Goal: Task Accomplishment & Management: Manage account settings

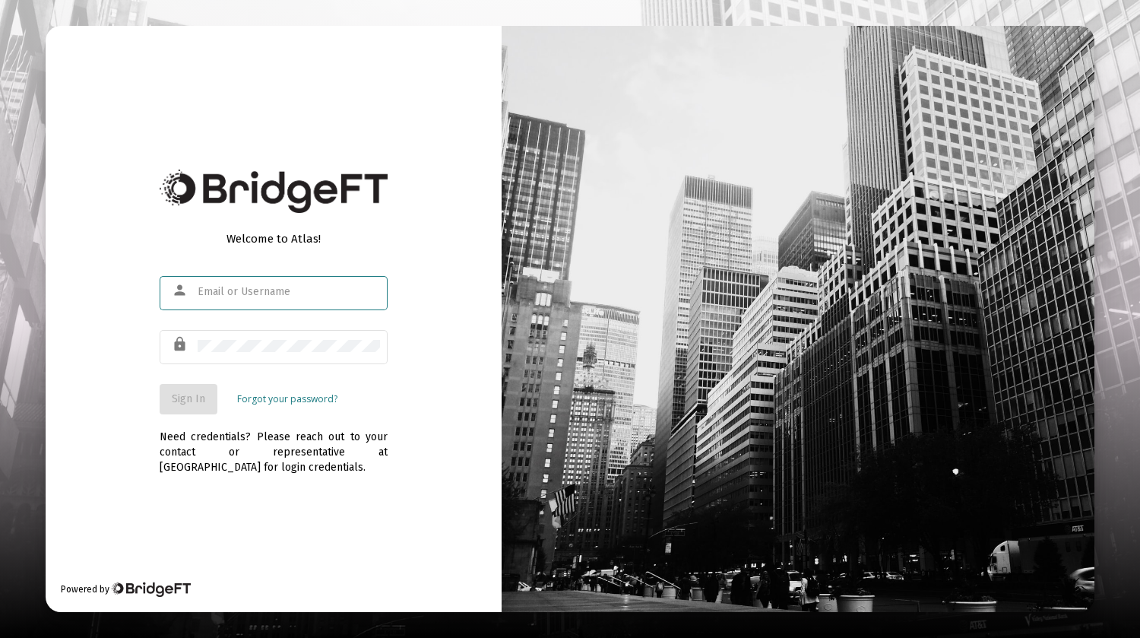
type input "vanessaemail624@gmail.com"
click at [192, 400] on span "Sign In" at bounding box center [188, 398] width 33 height 13
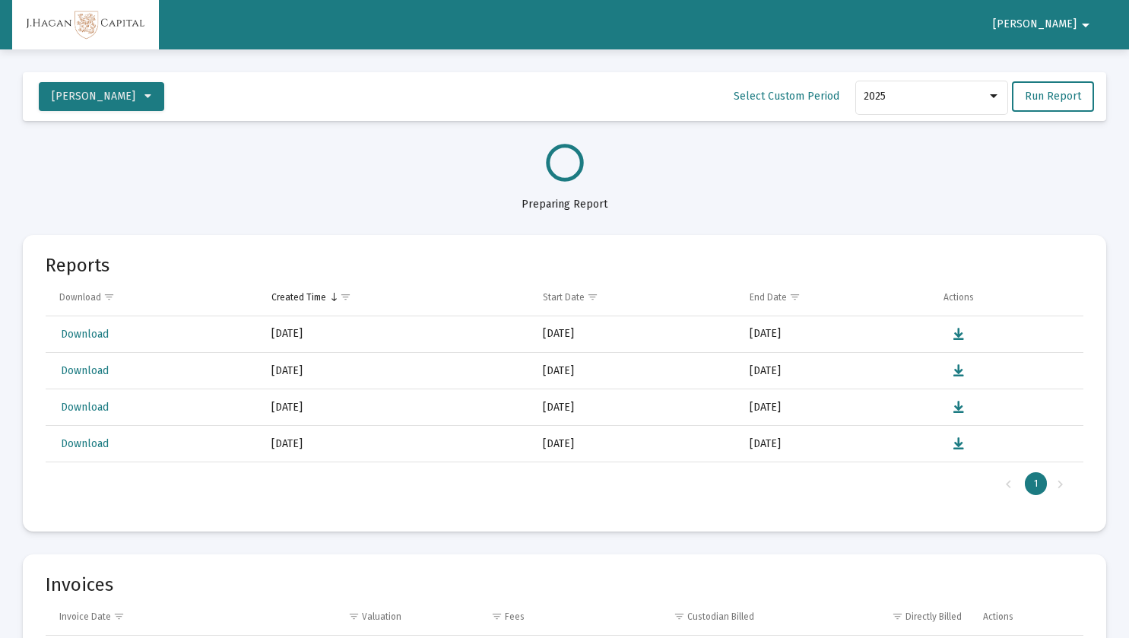
select select "View all"
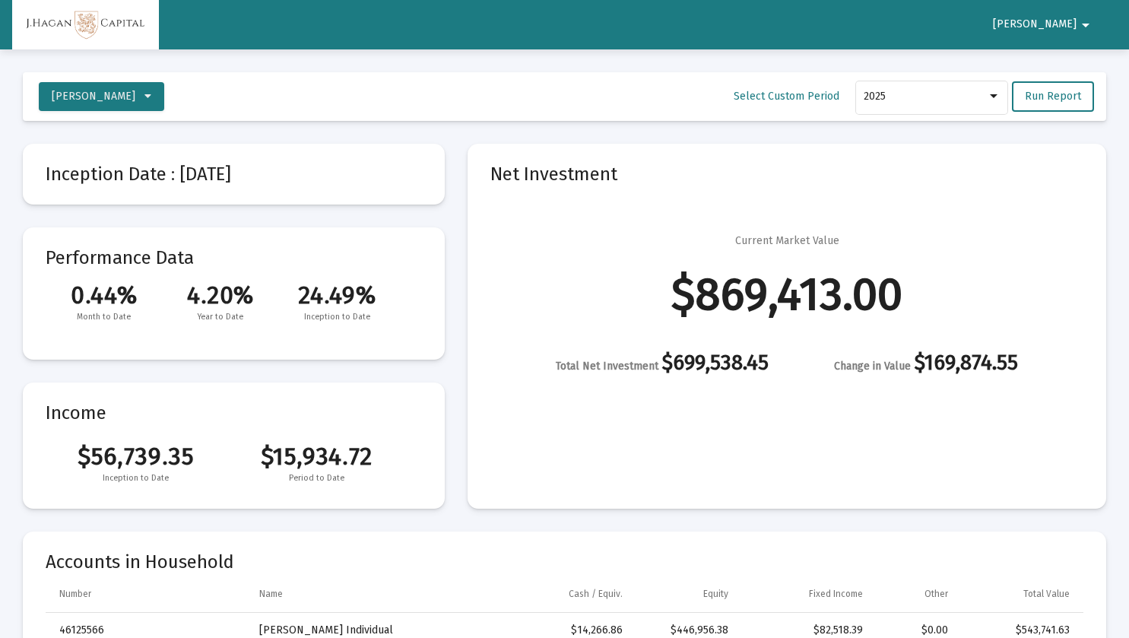
scroll to position [2189, 0]
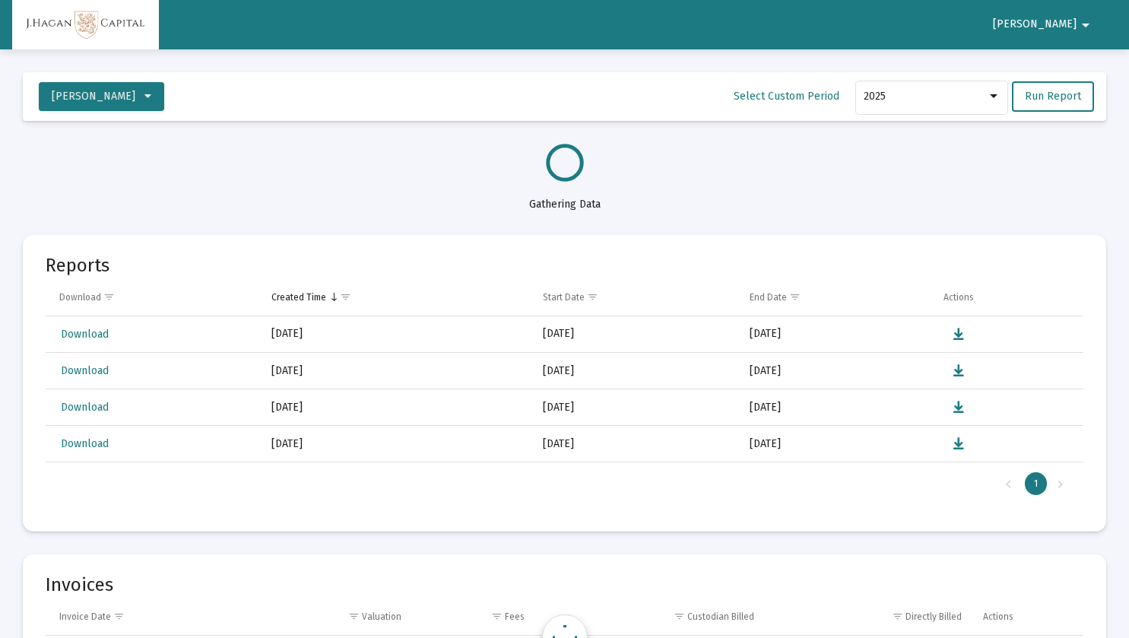
select select "View all"
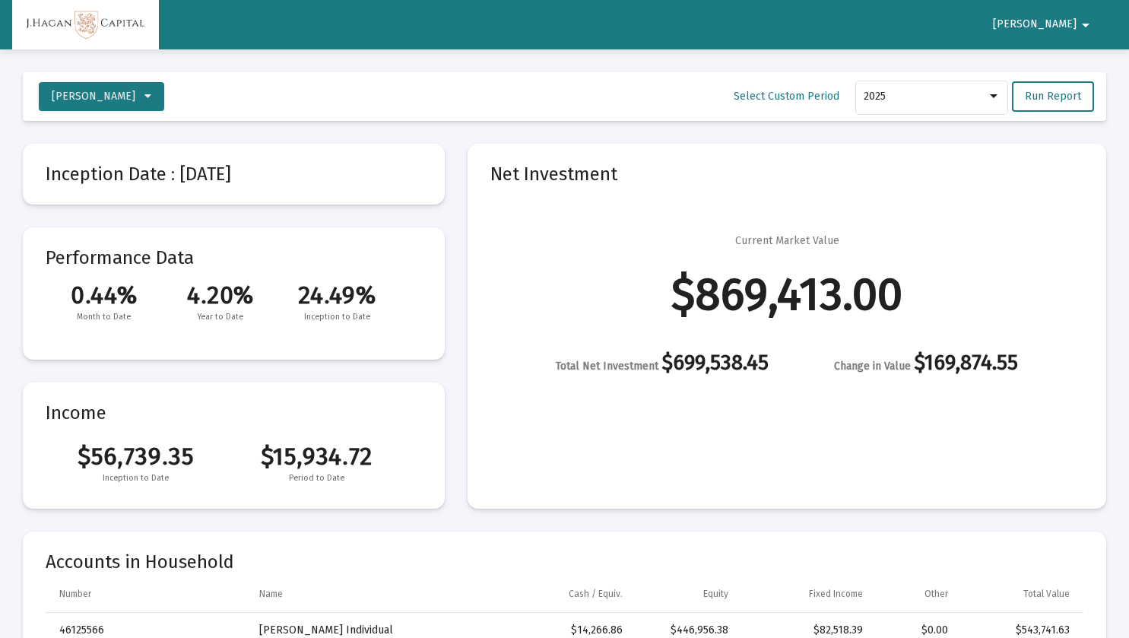
scroll to position [2189, 0]
